Goal: Task Accomplishment & Management: Manage account settings

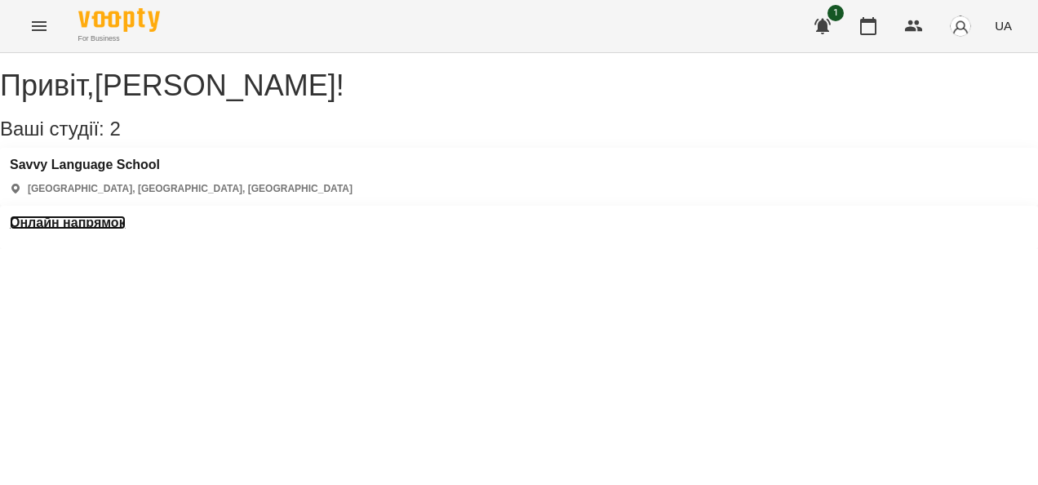
click at [126, 215] on h3 "Онлайн напрямок" at bounding box center [68, 222] width 116 height 15
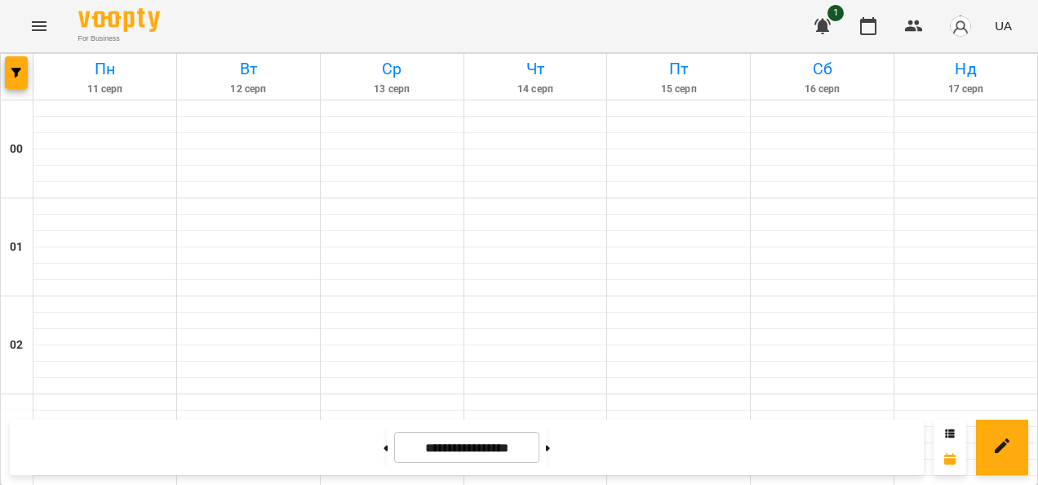
scroll to position [1670, 0]
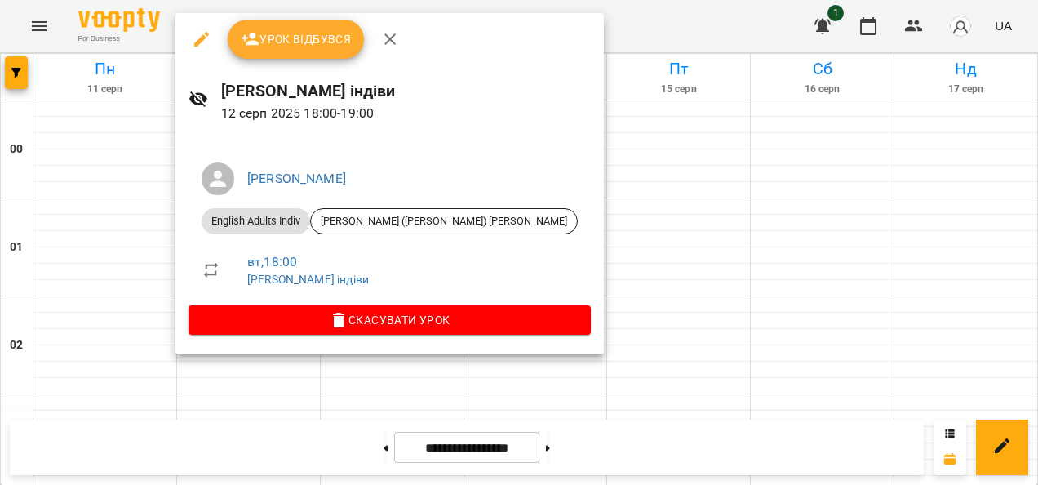
click at [300, 50] on button "Урок відбувся" at bounding box center [296, 39] width 137 height 39
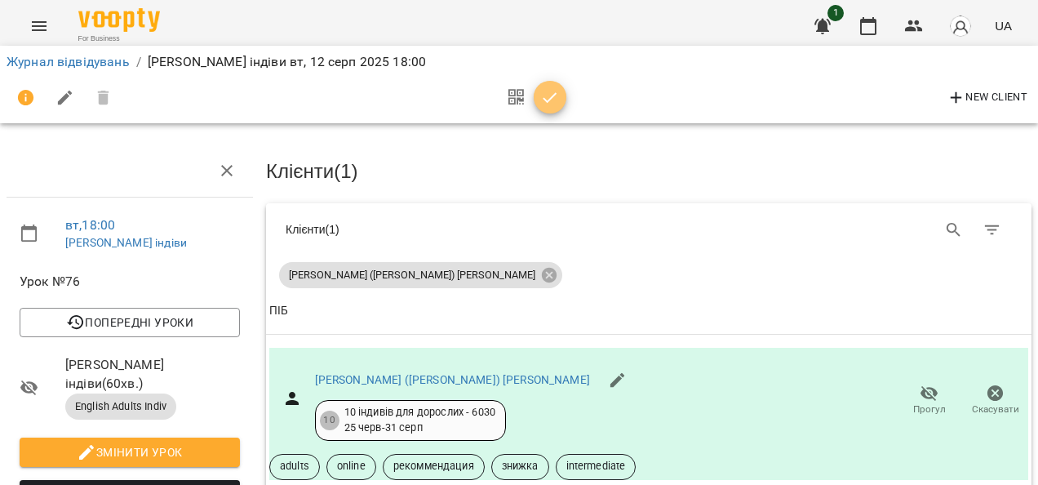
click at [547, 105] on icon "button" at bounding box center [550, 98] width 20 height 20
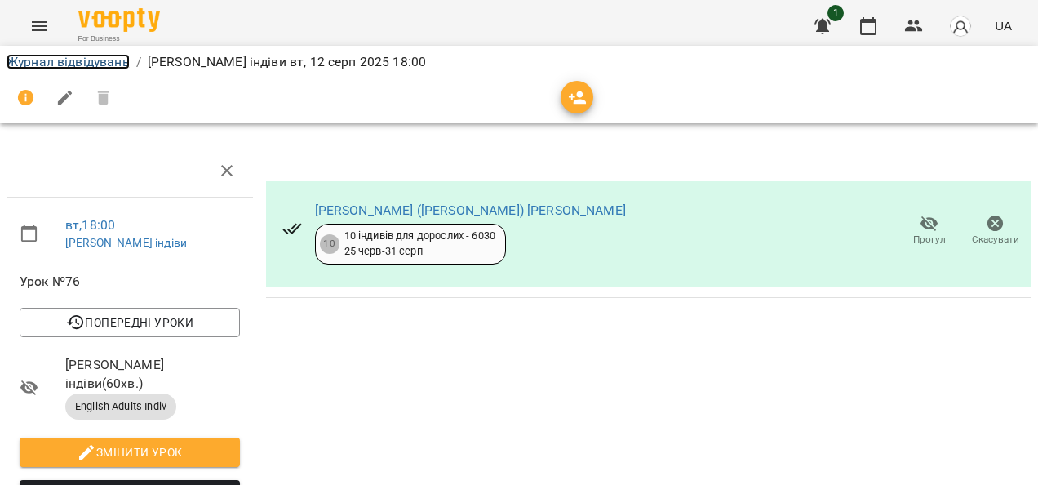
click at [109, 65] on link "Журнал відвідувань" at bounding box center [68, 62] width 123 height 16
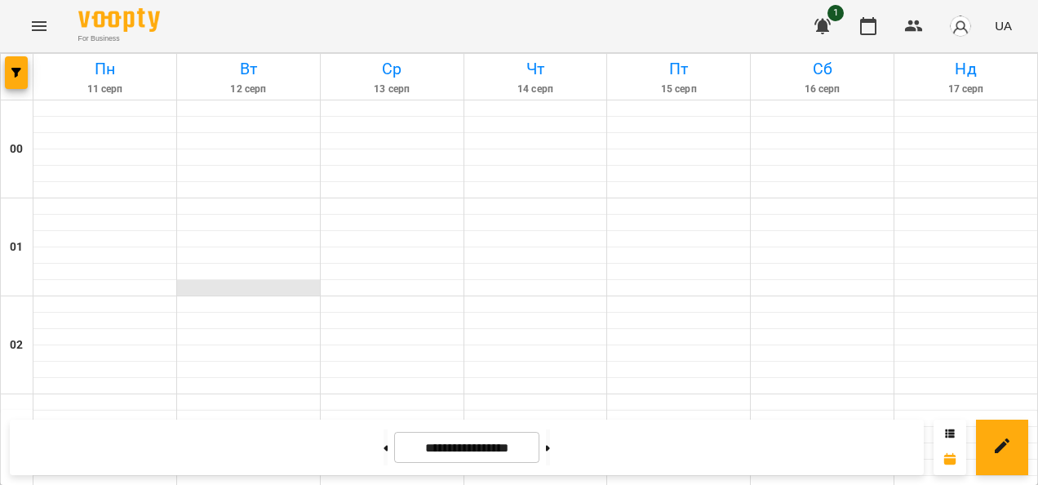
scroll to position [1385, 0]
